Goal: Transaction & Acquisition: Purchase product/service

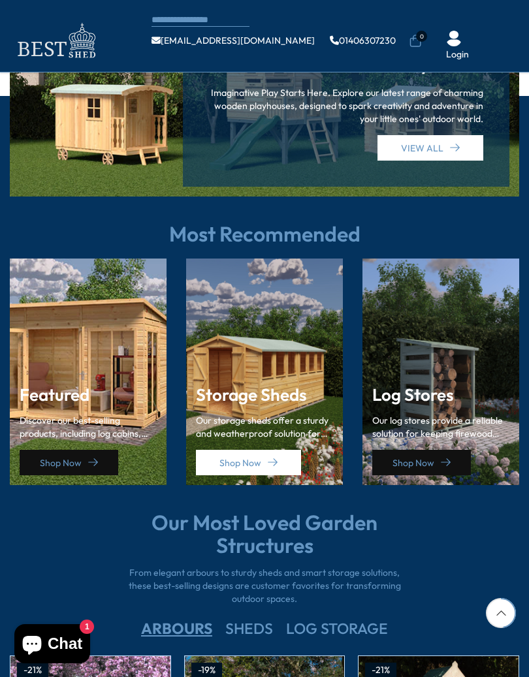
scroll to position [1492, 0]
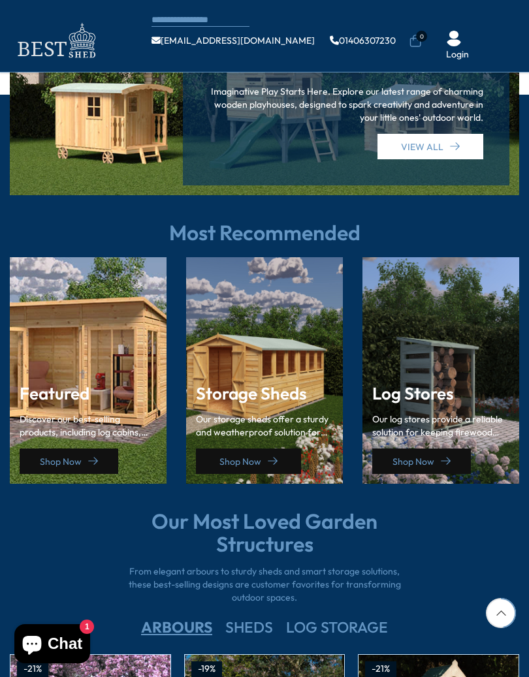
click at [270, 456] on icon at bounding box center [273, 461] width 10 height 10
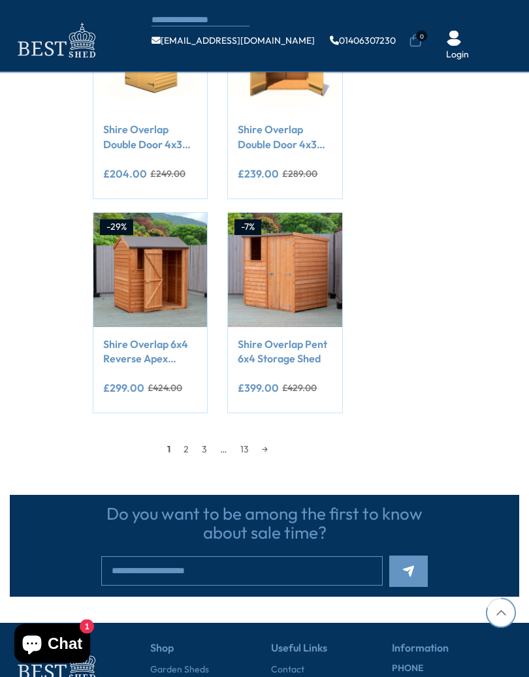
scroll to position [1099, 0]
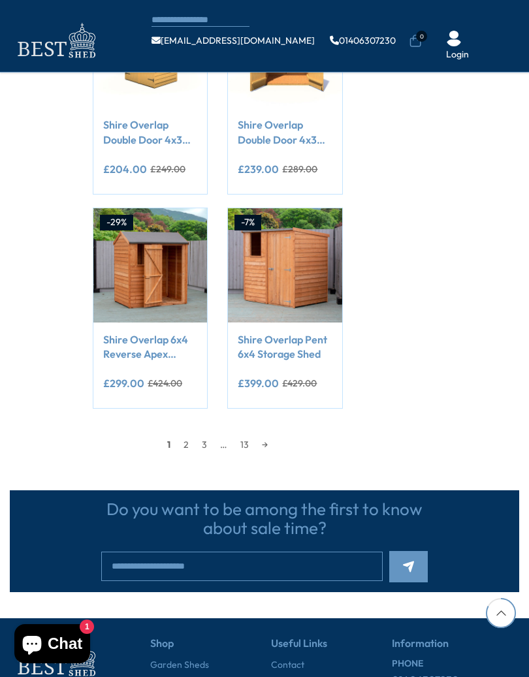
click at [273, 435] on link "→" at bounding box center [264, 445] width 19 height 20
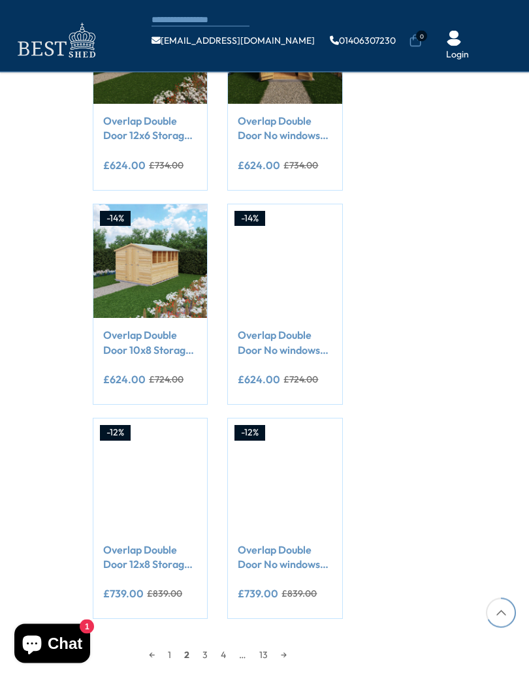
scroll to position [888, 0]
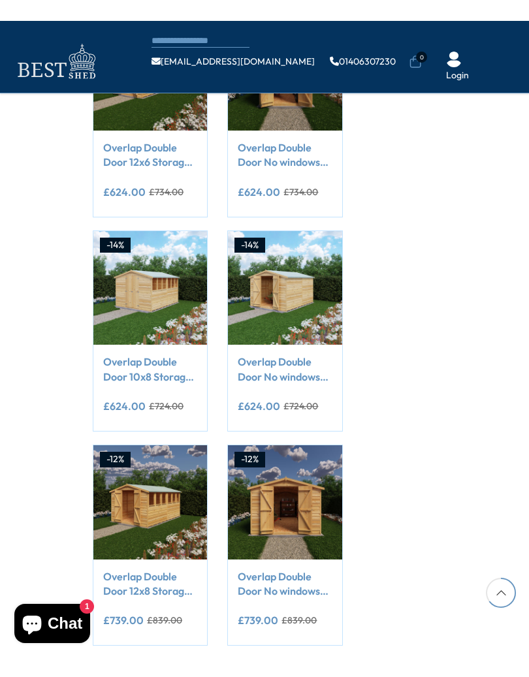
scroll to position [886, 0]
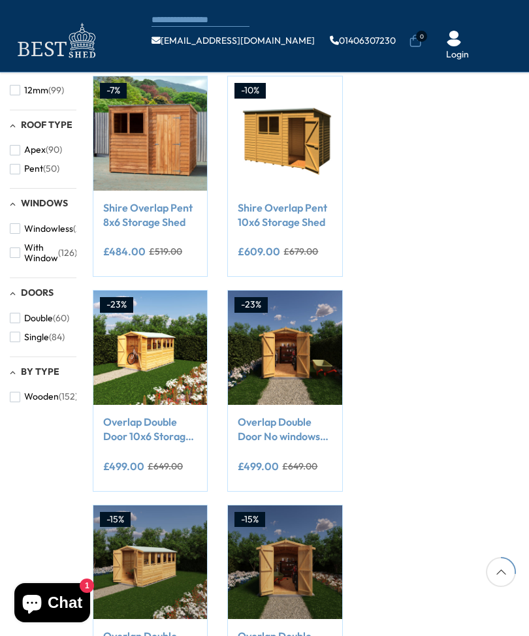
scroll to position [371, 0]
